Goal: Transaction & Acquisition: Purchase product/service

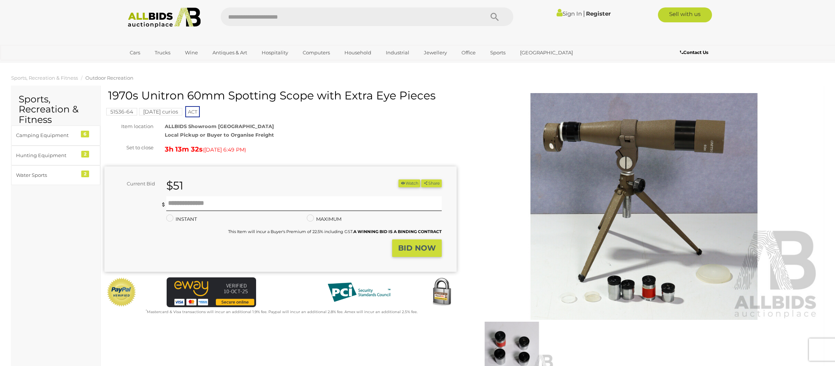
click at [557, 13] on link "Sign In" at bounding box center [568, 13] width 25 height 7
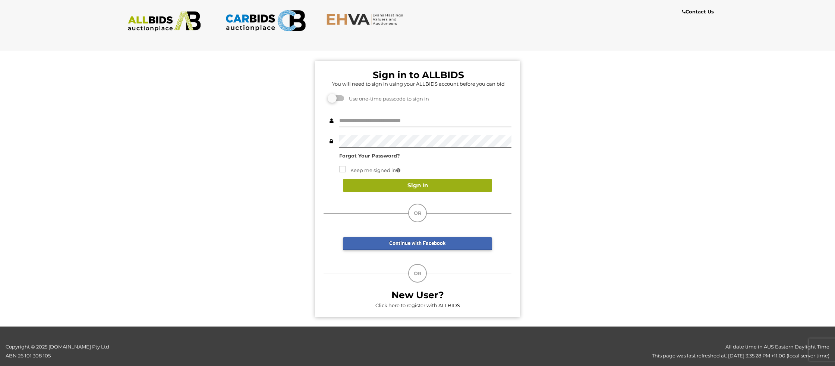
type input "**********"
click at [429, 186] on button "Sign In" at bounding box center [417, 185] width 149 height 13
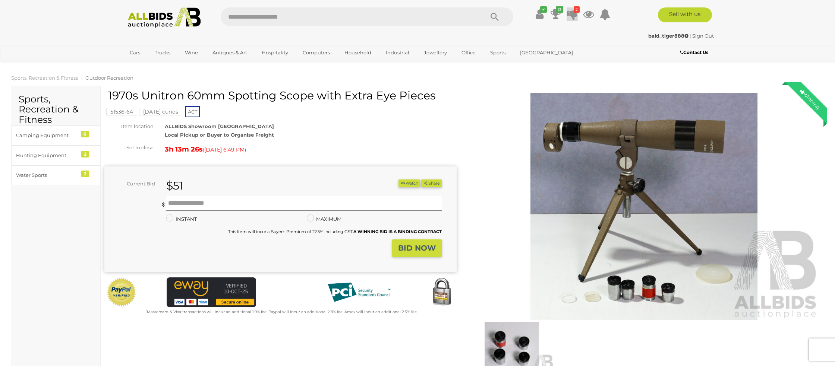
click at [573, 15] on icon at bounding box center [572, 13] width 10 height 13
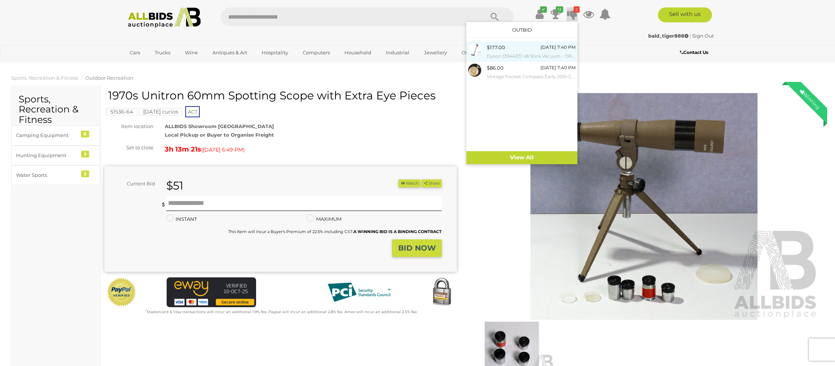
click at [503, 53] on small "Dyson (394437) V8 Stick Vacuum - ORP $799 (Includes 1 Year Warranty From Dyson)" at bounding box center [531, 56] width 89 height 8
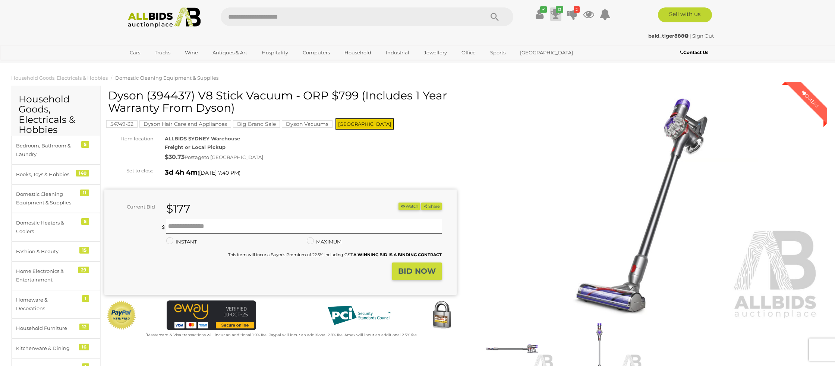
click at [555, 14] on icon at bounding box center [555, 13] width 10 height 13
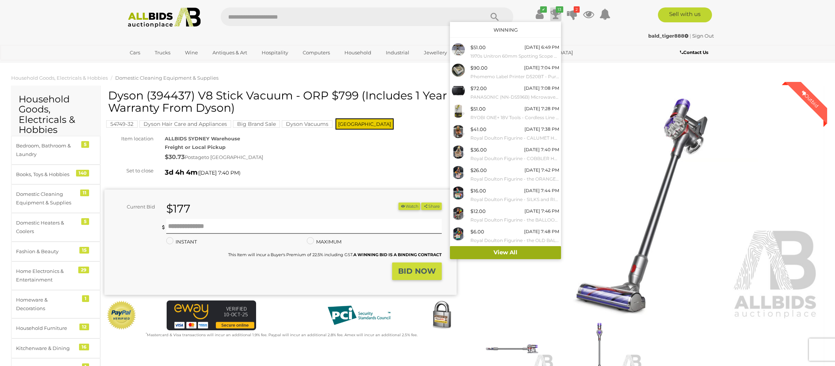
click at [509, 250] on link "View All" at bounding box center [505, 252] width 111 height 13
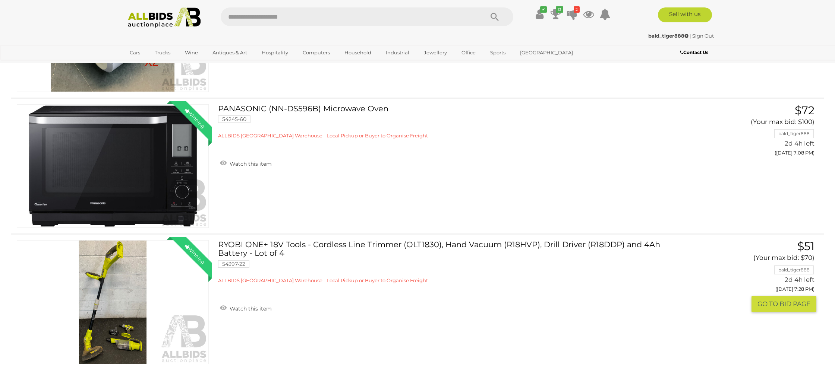
scroll to position [335, 0]
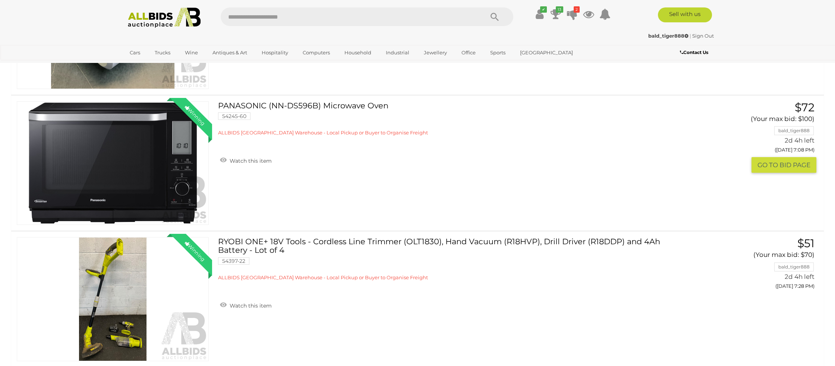
click at [108, 165] on img at bounding box center [112, 163] width 191 height 123
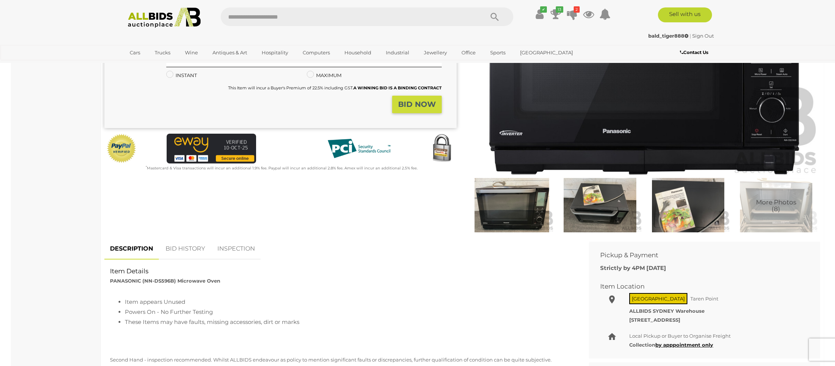
scroll to position [146, 0]
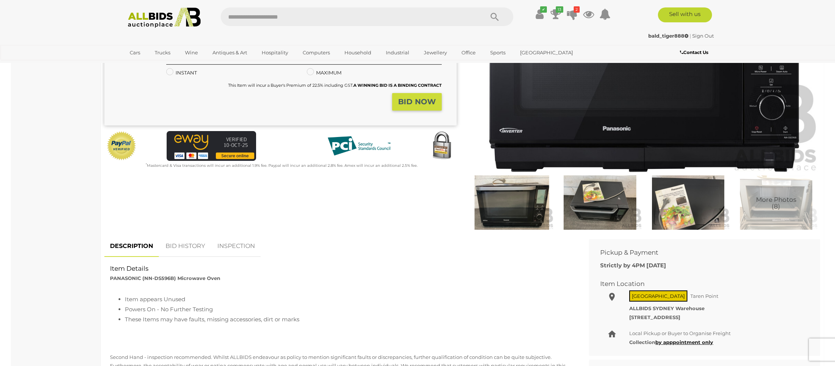
click at [180, 248] on link "BID HISTORY" at bounding box center [185, 247] width 51 height 22
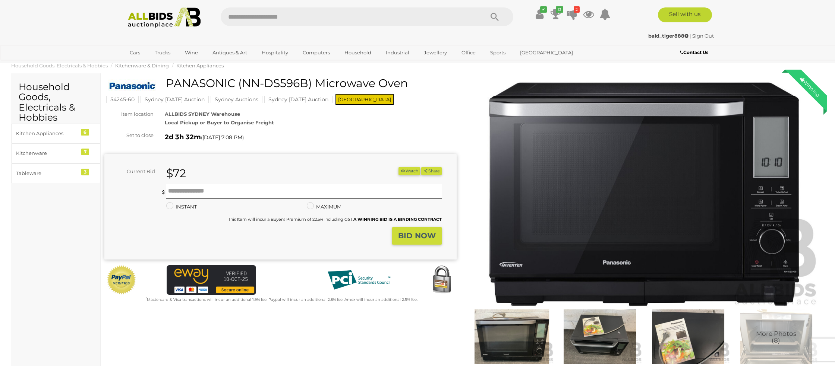
scroll to position [0, 0]
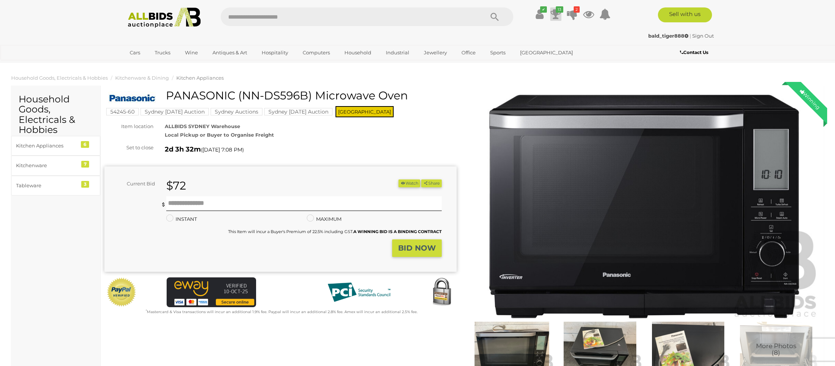
click at [553, 13] on icon at bounding box center [555, 13] width 10 height 13
